Goal: Task Accomplishment & Management: Use online tool/utility

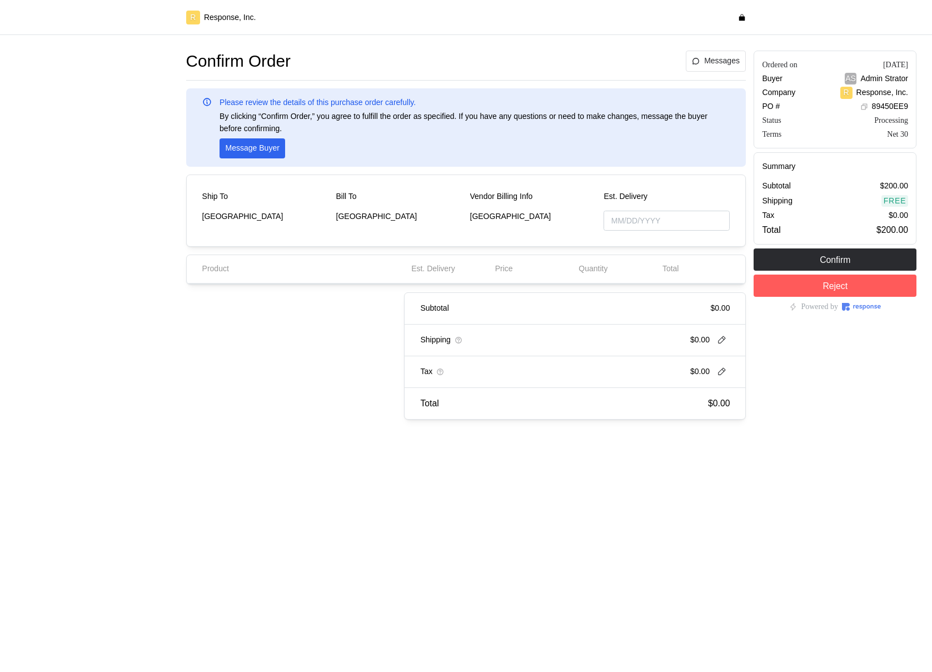
type input "[DATE]"
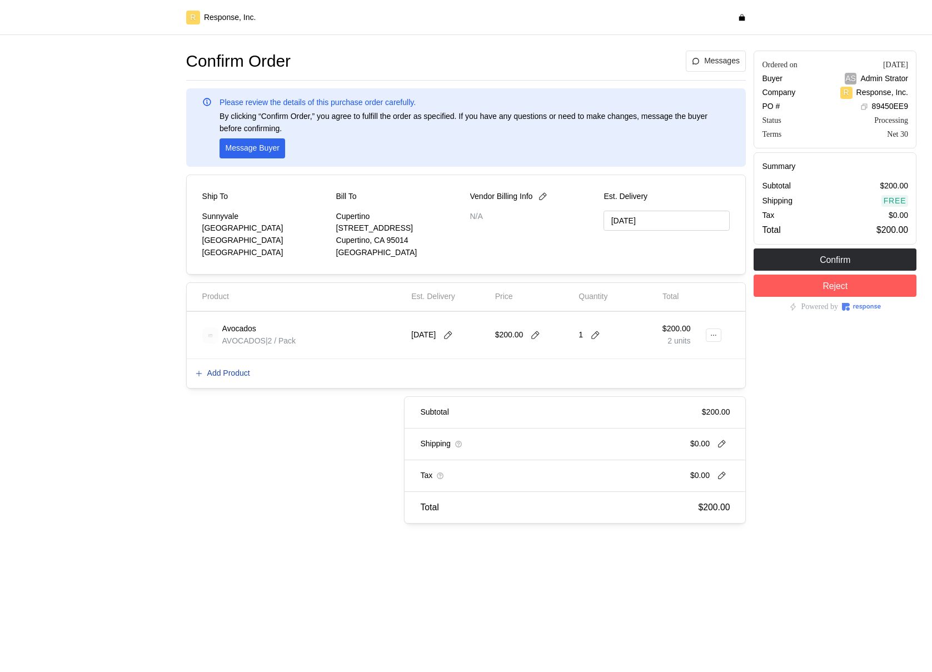
click at [223, 374] on p "Add Product" at bounding box center [228, 374] width 43 height 12
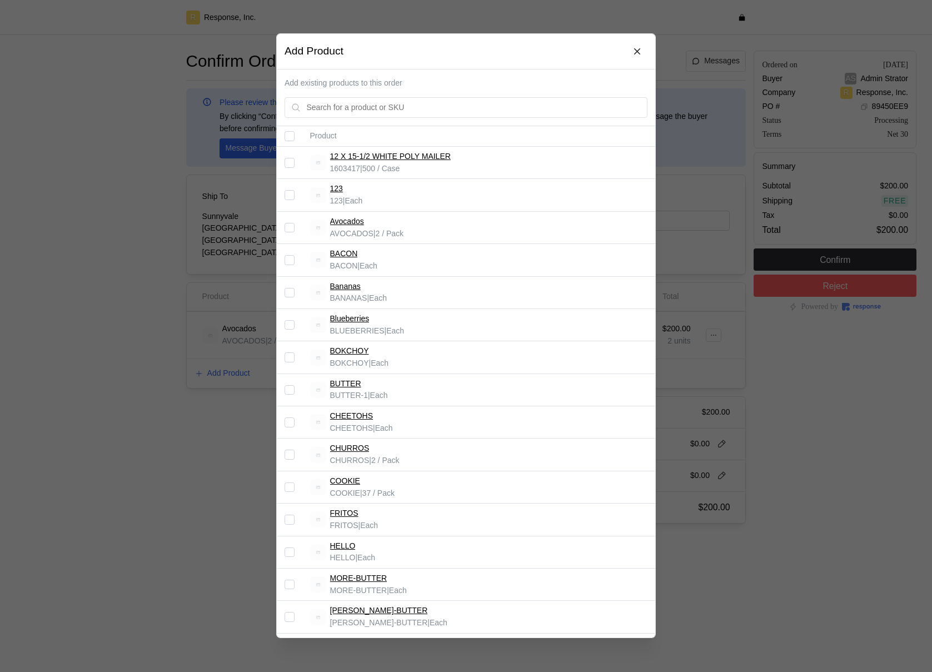
click at [290, 323] on input "Select record 6" at bounding box center [290, 325] width 10 height 10
checkbox input "true"
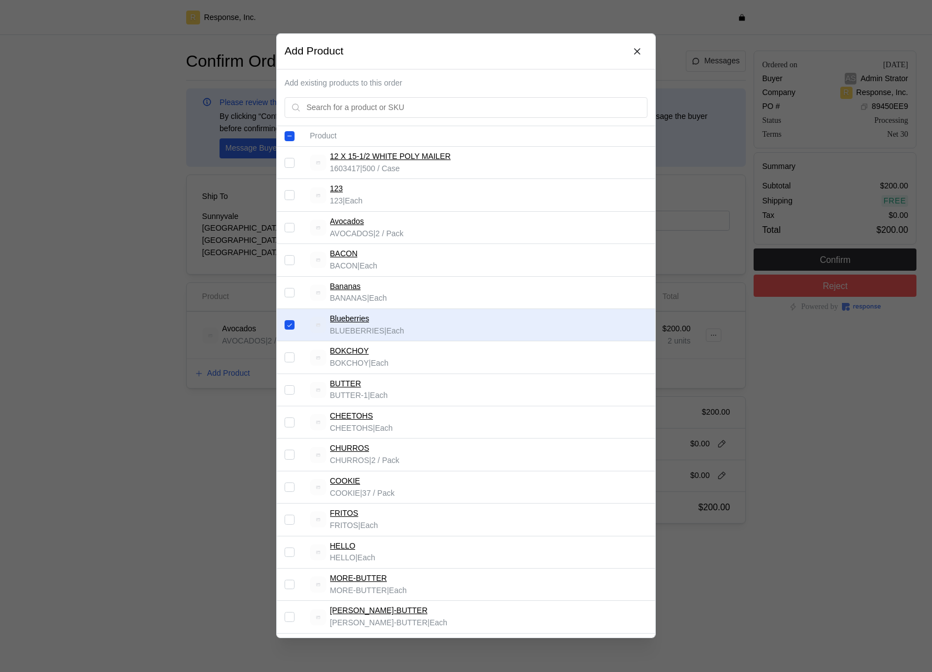
click at [748, 378] on div at bounding box center [466, 336] width 932 height 672
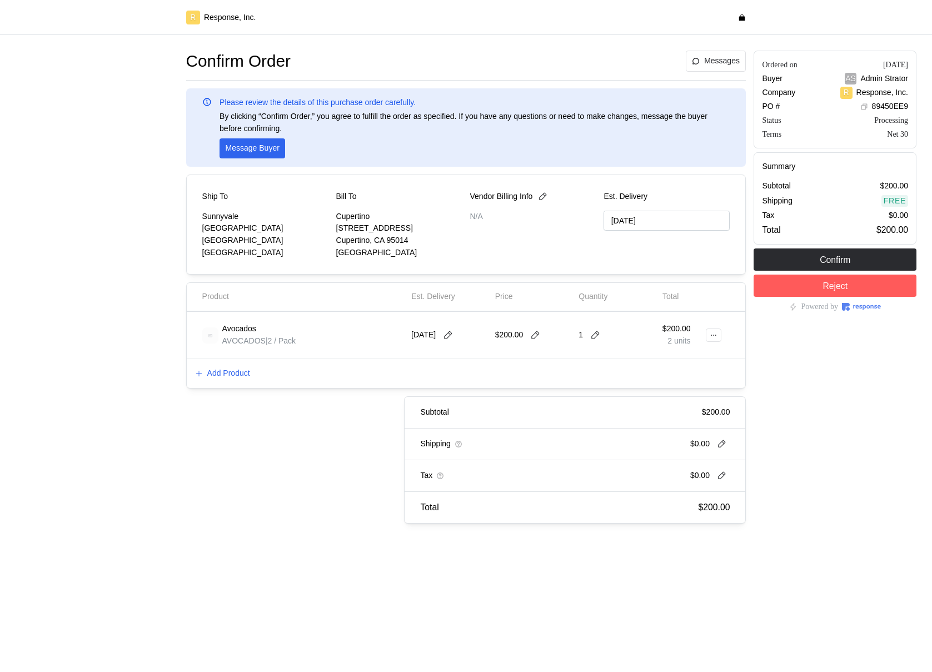
click at [436, 1] on div "R Response, Inc." at bounding box center [466, 17] width 932 height 35
